Goal: Task Accomplishment & Management: Manage account settings

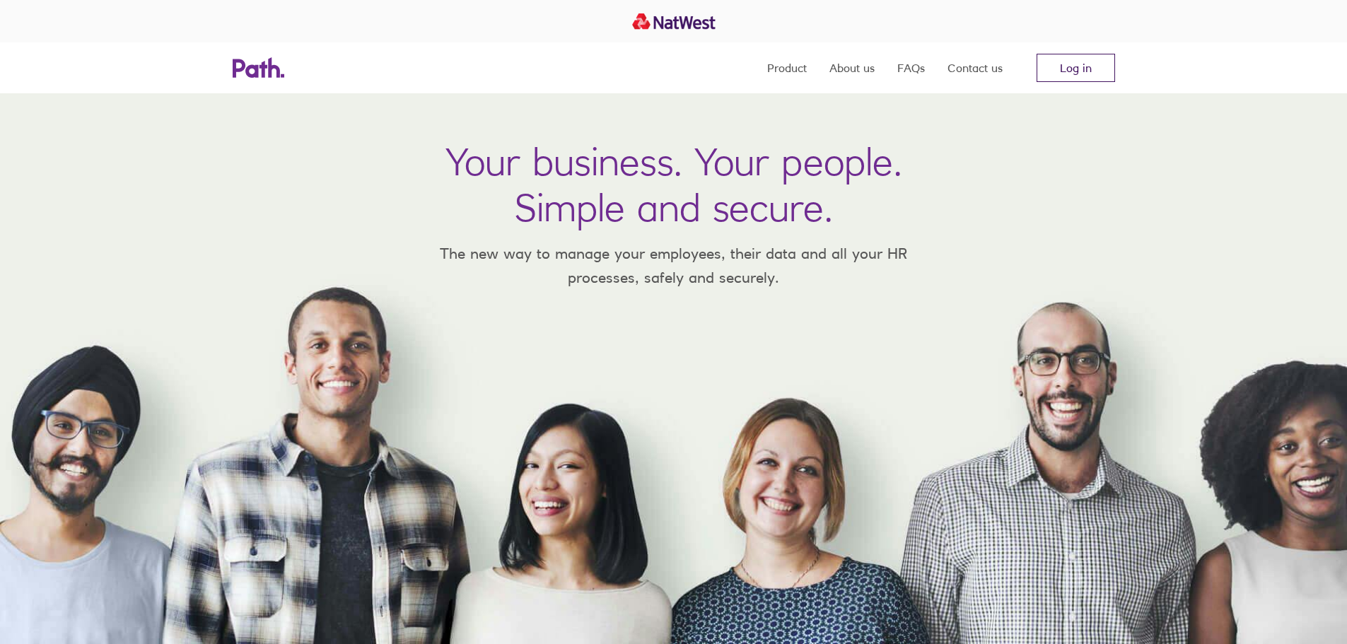
click at [1078, 68] on link "Log in" at bounding box center [1076, 68] width 79 height 28
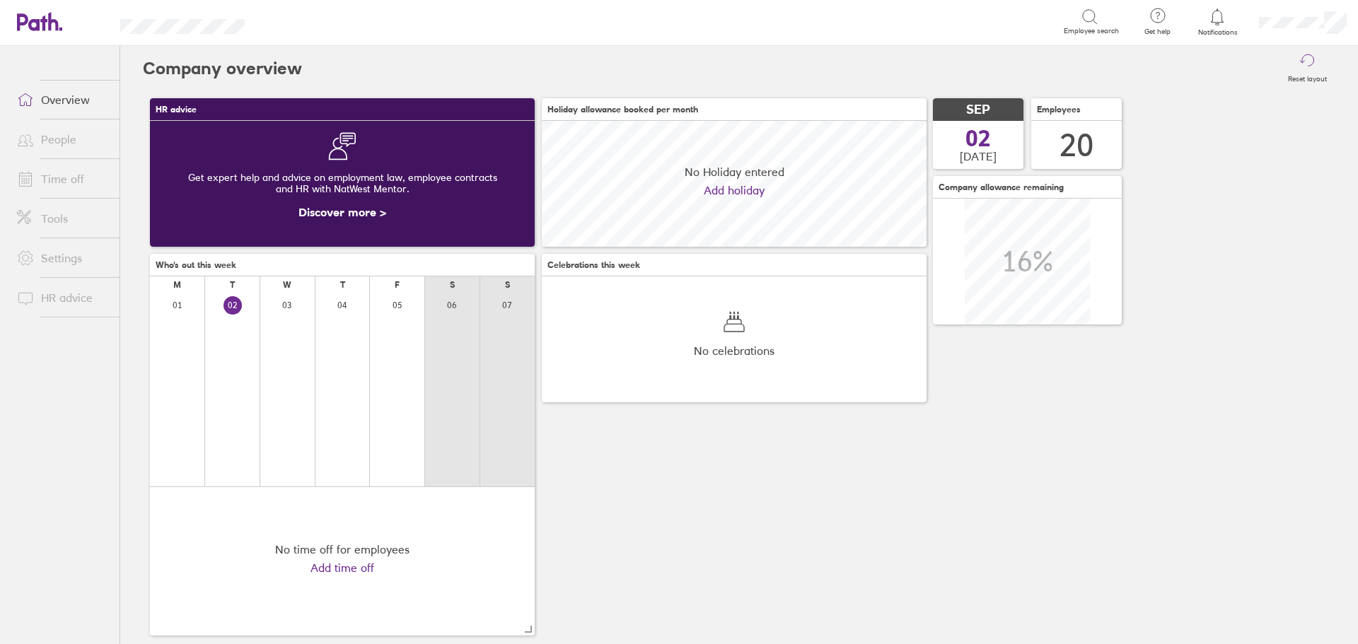
scroll to position [126, 385]
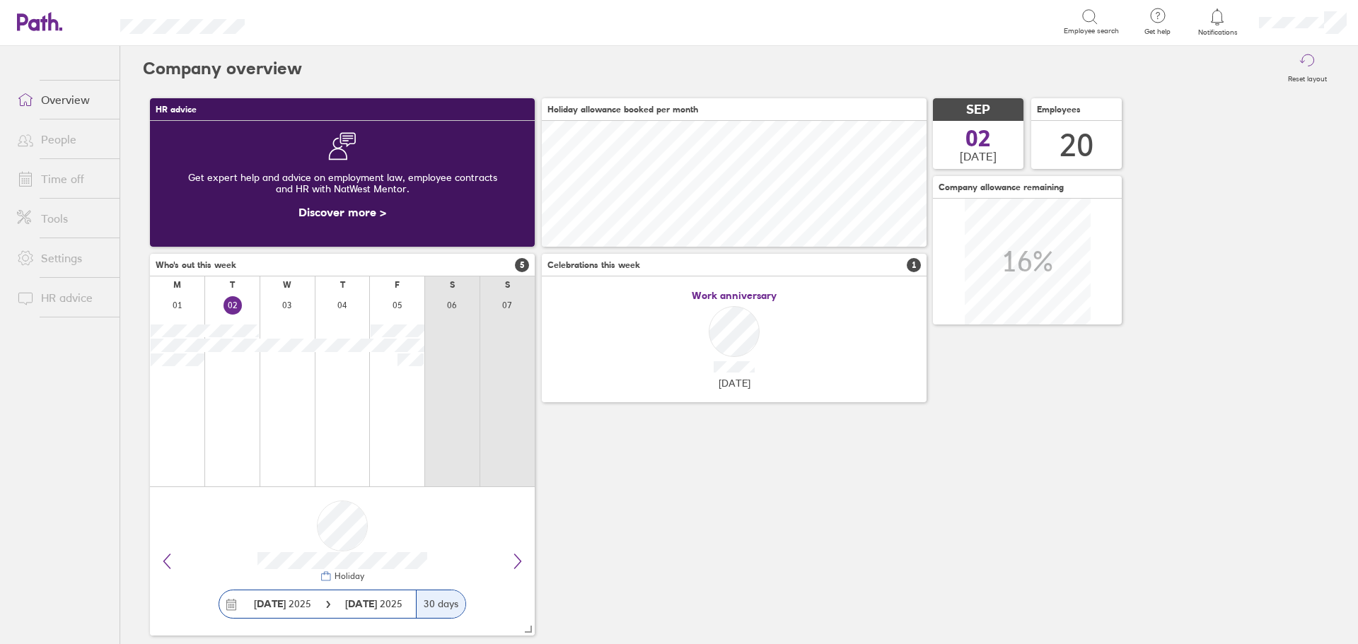
click at [59, 178] on link "Time off" at bounding box center [63, 179] width 114 height 28
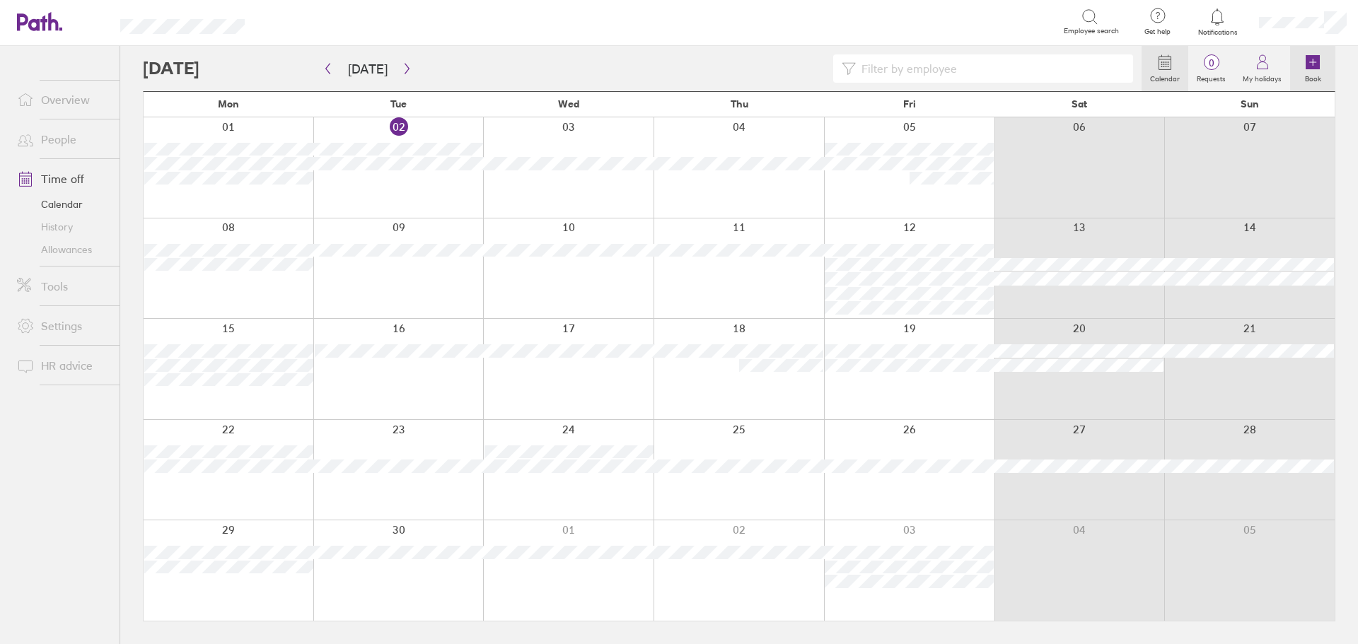
click at [1310, 62] on icon at bounding box center [1313, 62] width 14 height 14
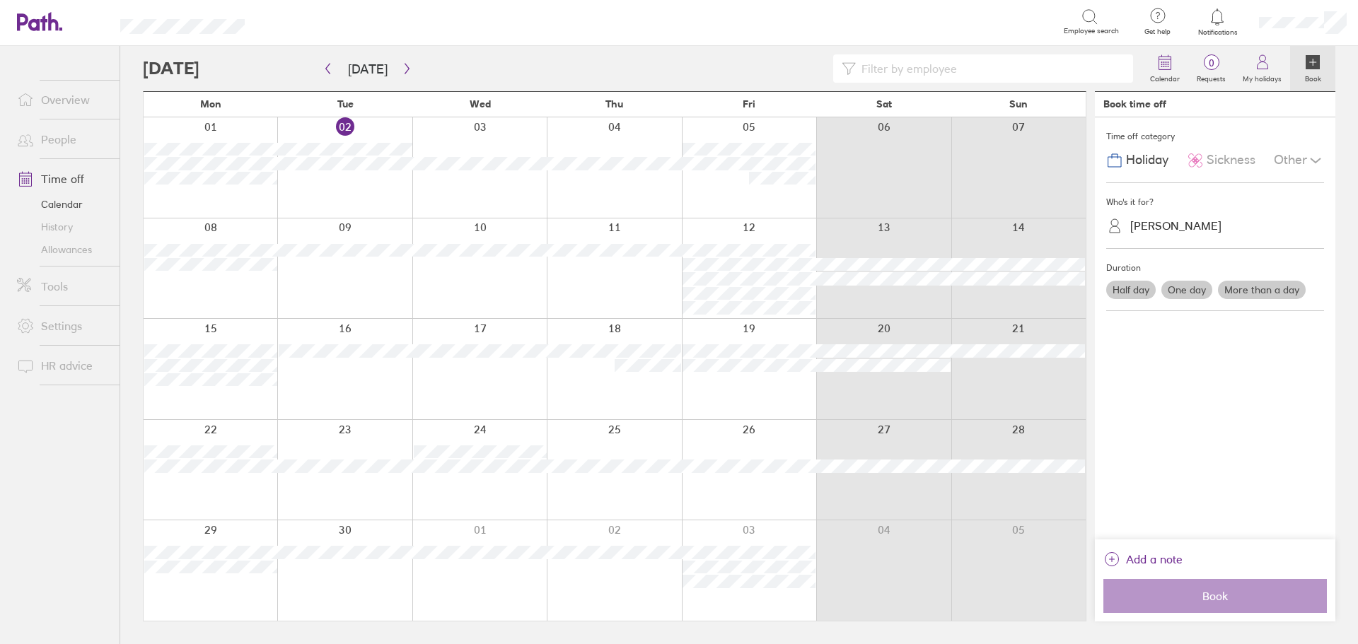
click at [1130, 229] on div "[PERSON_NAME]" at bounding box center [1175, 225] width 91 height 13
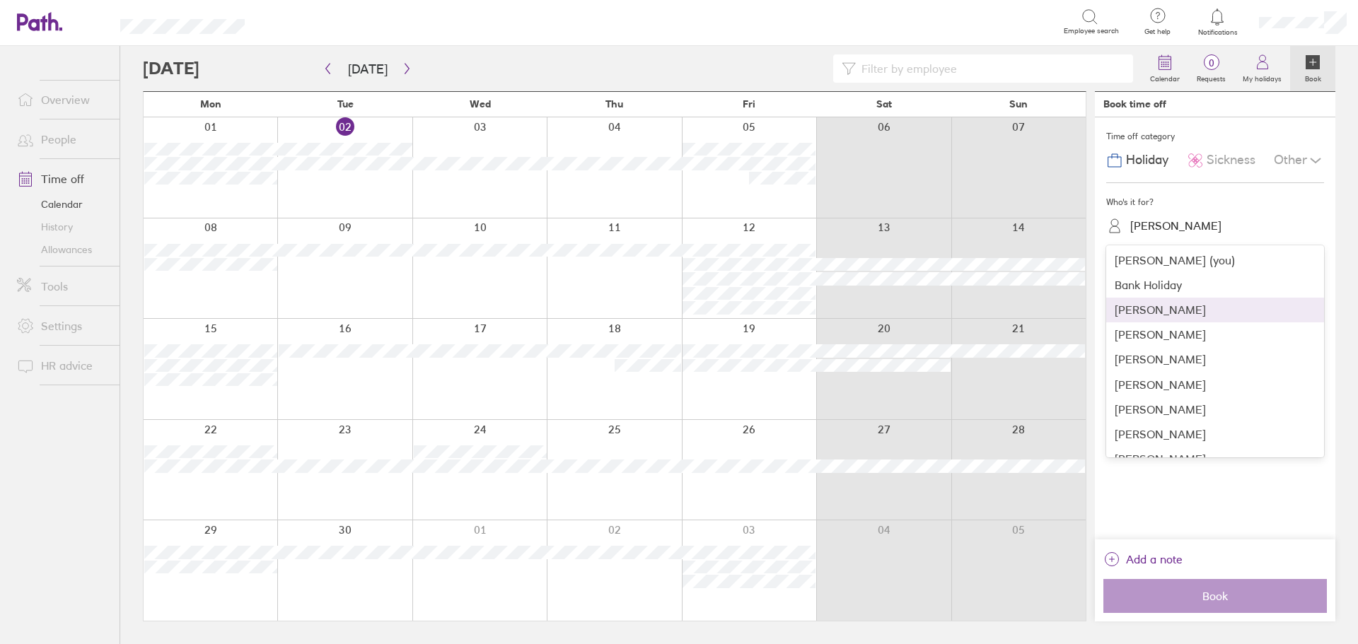
click at [1140, 309] on div "[PERSON_NAME]" at bounding box center [1215, 310] width 218 height 25
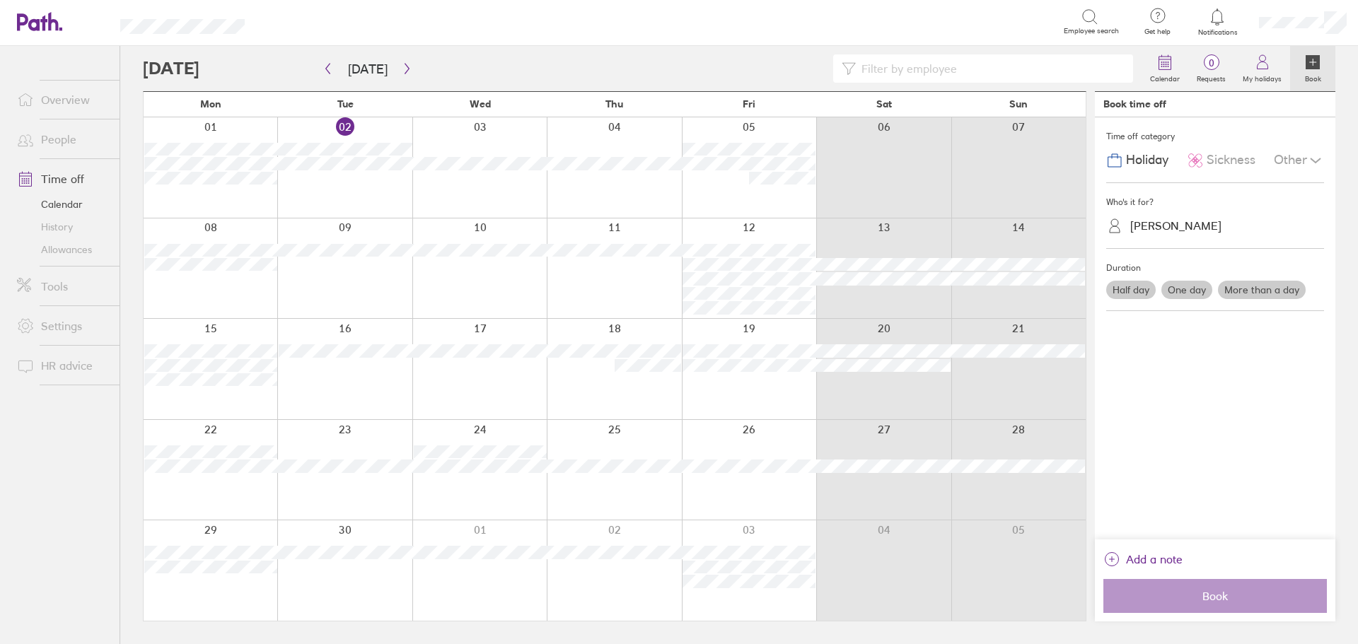
click at [1216, 155] on span "Sickness" at bounding box center [1231, 160] width 49 height 15
click at [1187, 287] on label "One day" at bounding box center [1186, 290] width 51 height 18
click at [0, 0] on input "One day" at bounding box center [0, 0] width 0 height 0
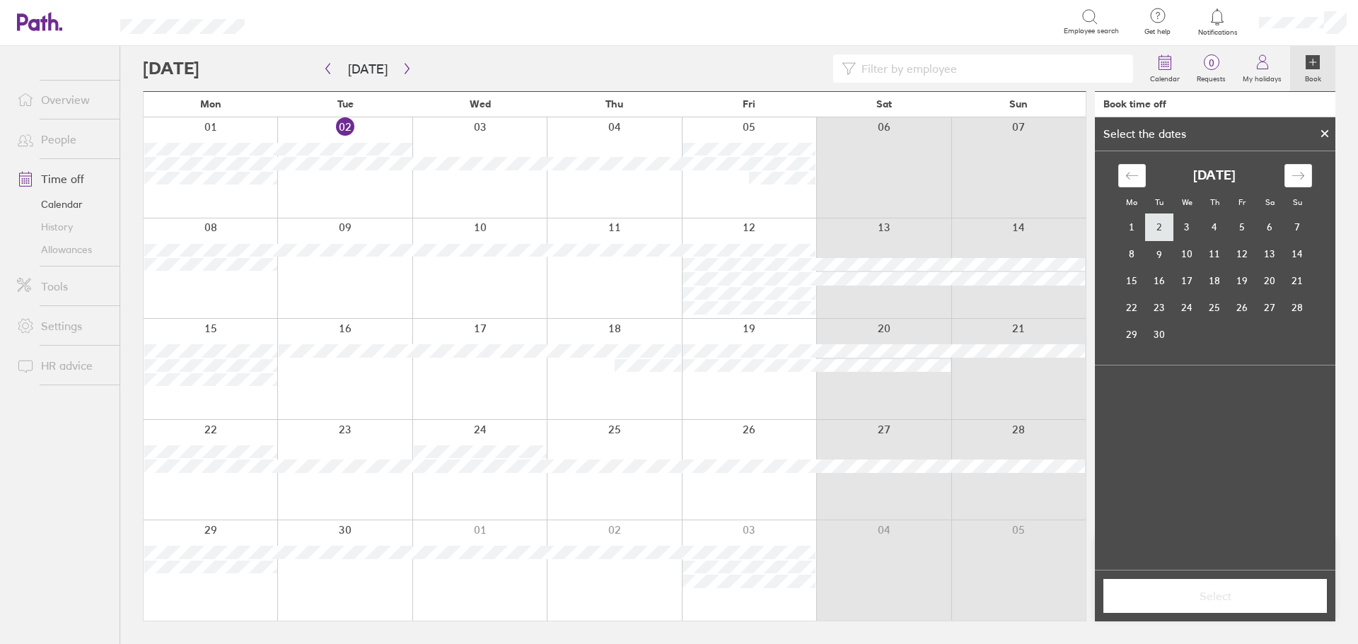
click at [1159, 228] on td "2" at bounding box center [1160, 227] width 28 height 27
click at [1207, 598] on span "Select" at bounding box center [1215, 596] width 204 height 13
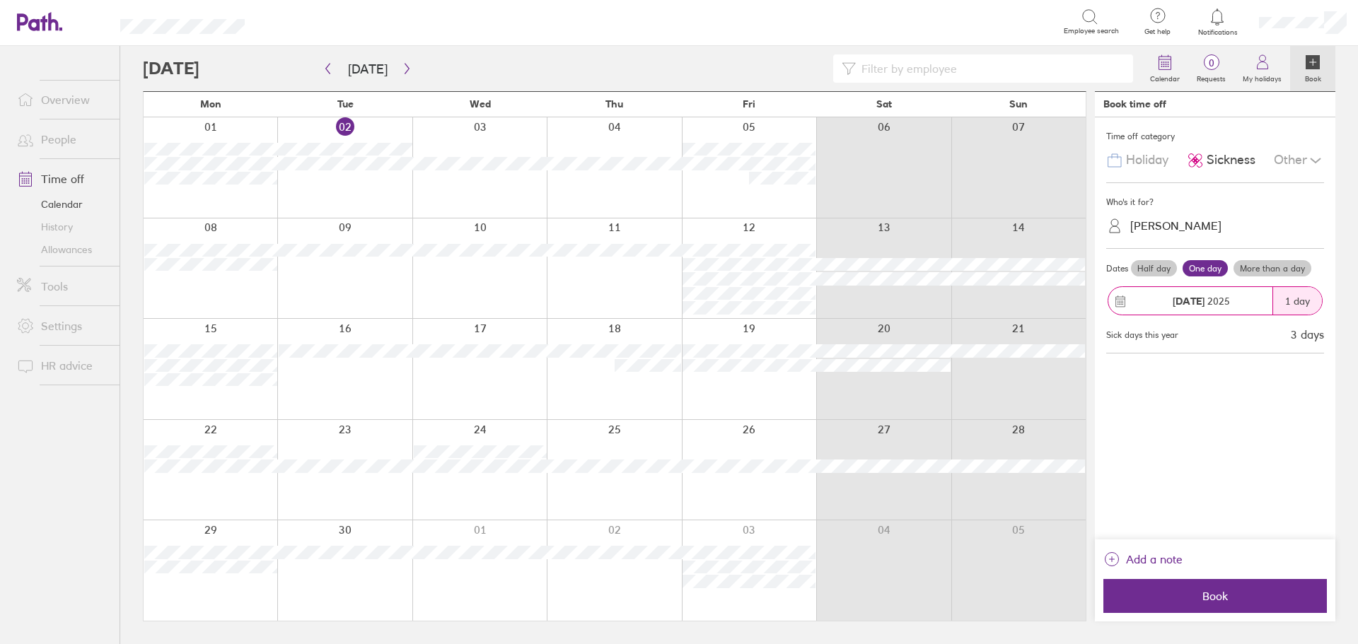
click at [1207, 598] on span "Book" at bounding box center [1215, 596] width 204 height 13
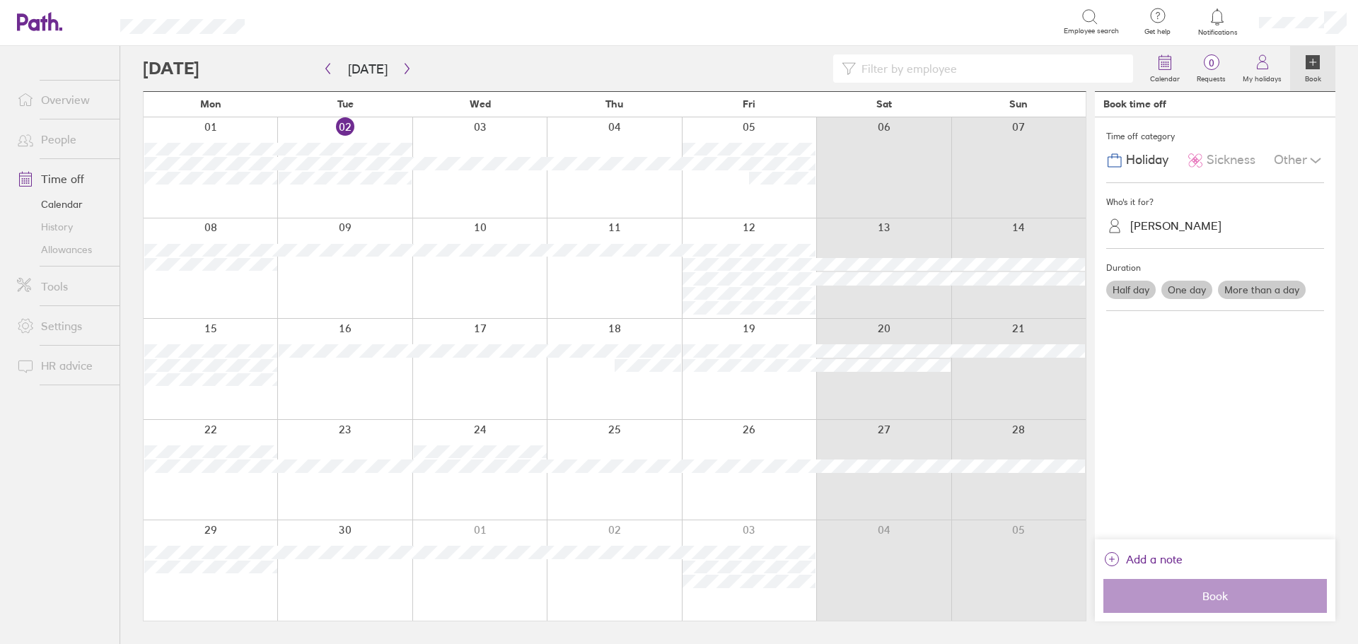
click at [1166, 226] on div "[PERSON_NAME]" at bounding box center [1175, 225] width 91 height 13
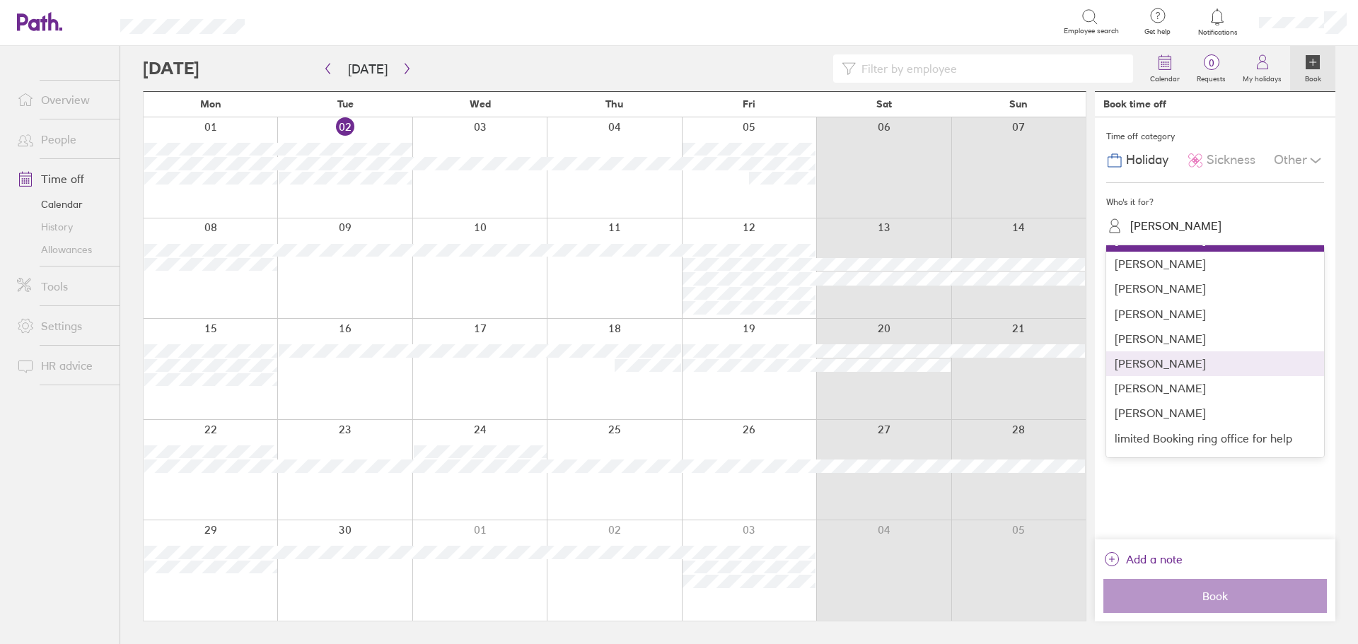
scroll to position [141, 0]
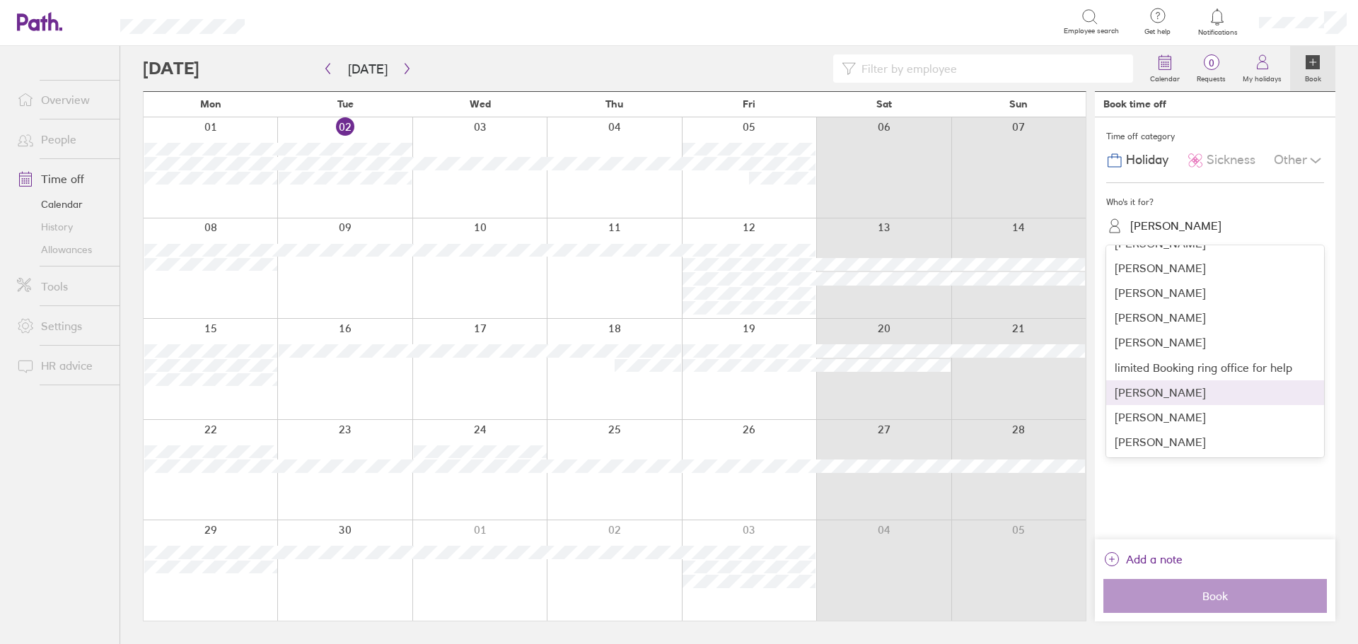
click at [1154, 392] on div "[PERSON_NAME]" at bounding box center [1215, 393] width 218 height 25
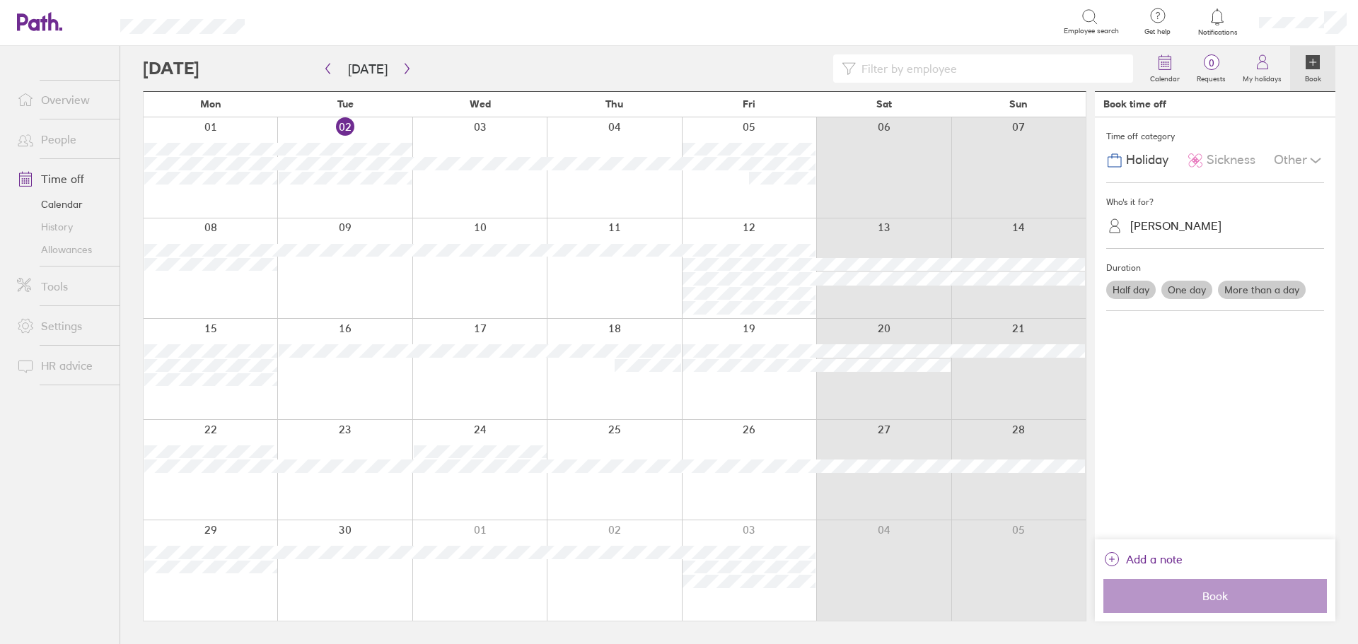
click at [1231, 161] on span "Sickness" at bounding box center [1231, 160] width 49 height 15
click at [1197, 295] on label "One day" at bounding box center [1186, 290] width 51 height 18
click at [0, 0] on input "One day" at bounding box center [0, 0] width 0 height 0
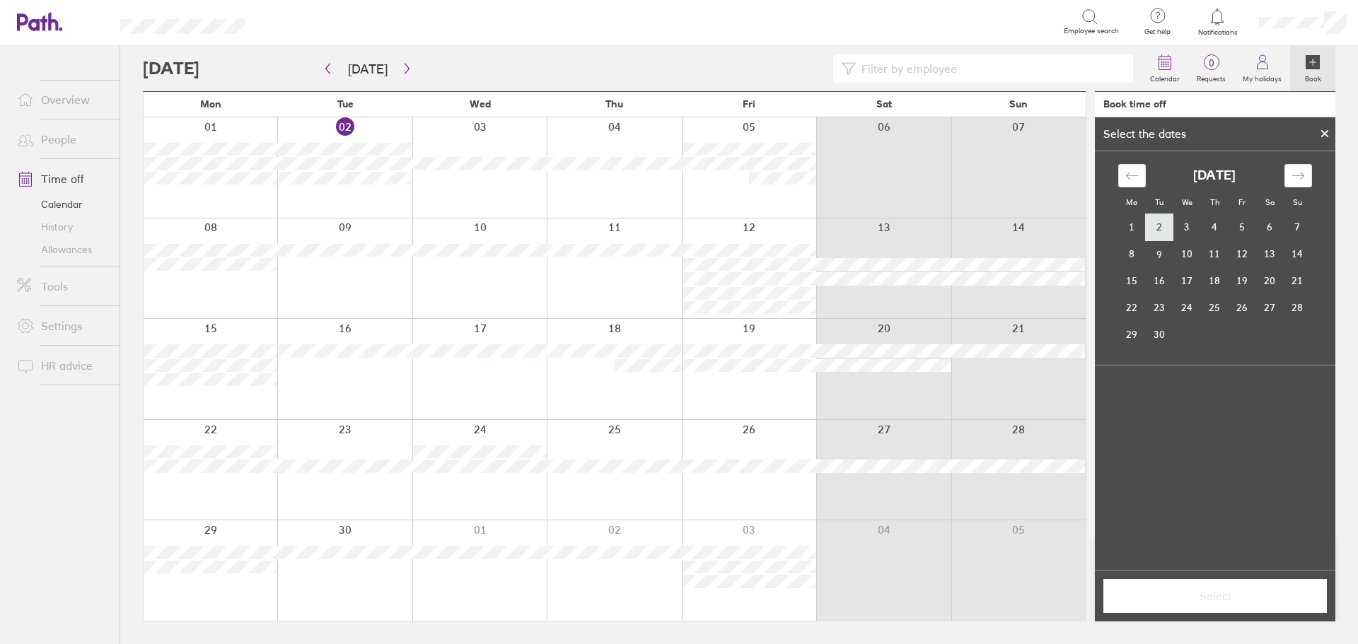
click at [1162, 227] on td "2" at bounding box center [1160, 227] width 28 height 27
click at [1217, 595] on span "Select" at bounding box center [1215, 596] width 204 height 13
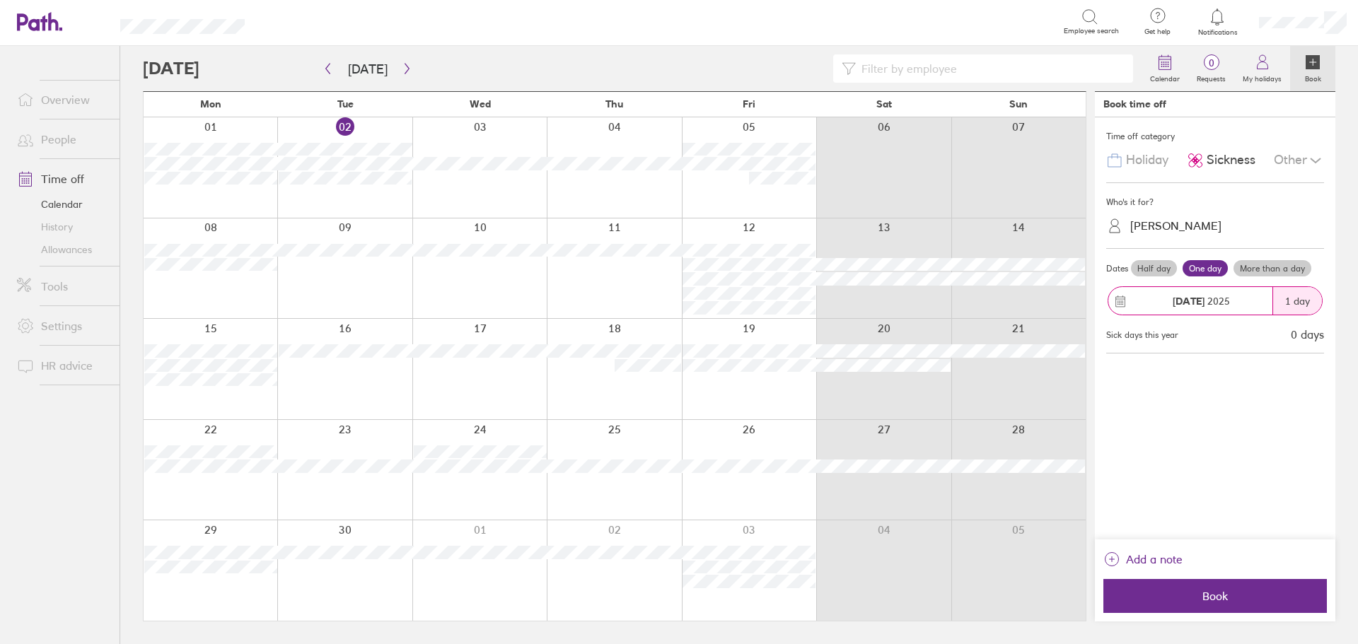
click at [1217, 595] on span "Book" at bounding box center [1215, 596] width 204 height 13
